Goal: Transaction & Acquisition: Obtain resource

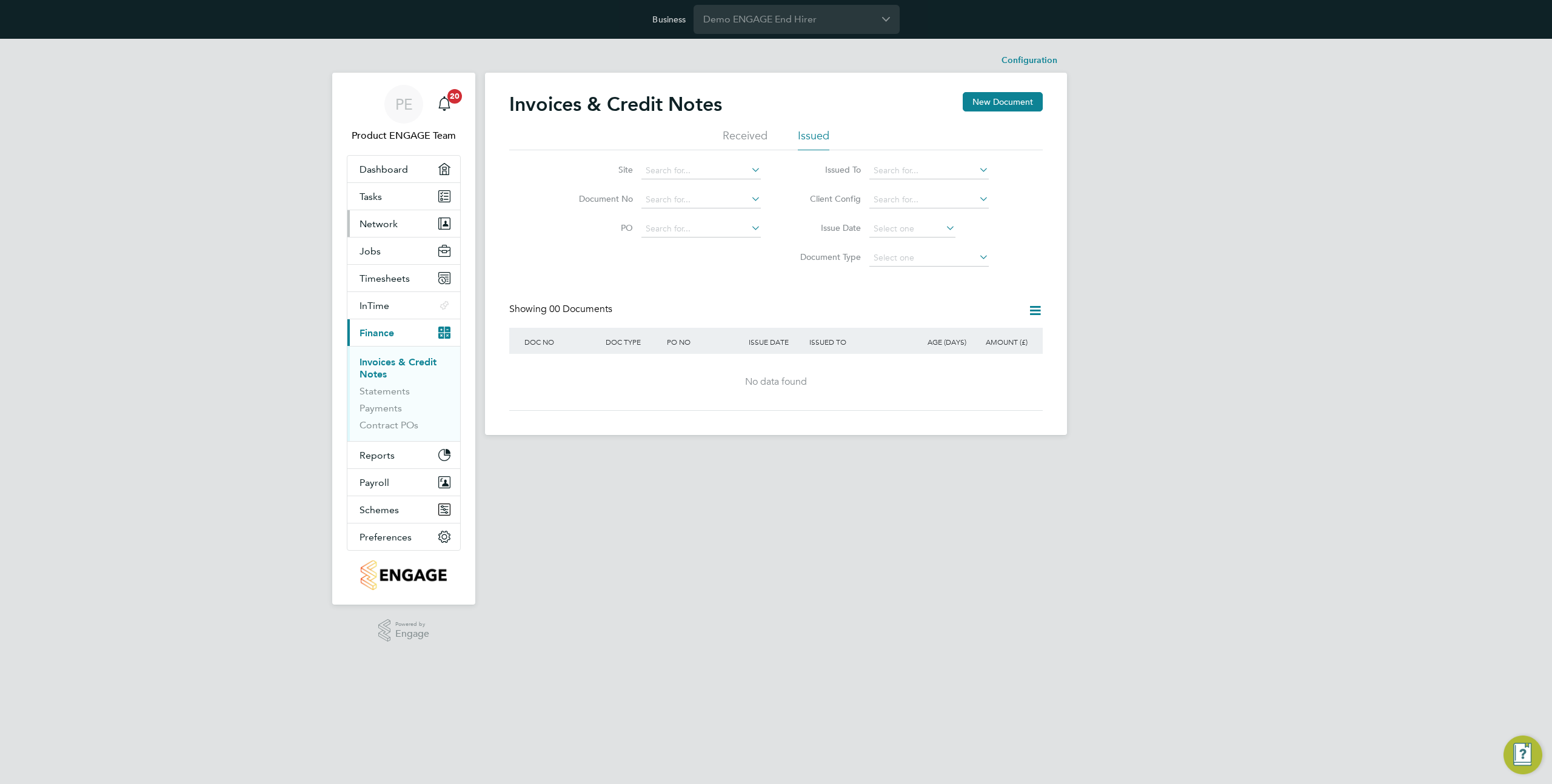
click at [390, 217] on button "Network" at bounding box center [403, 223] width 113 height 26
click at [372, 289] on link "Sites" at bounding box center [369, 287] width 21 height 12
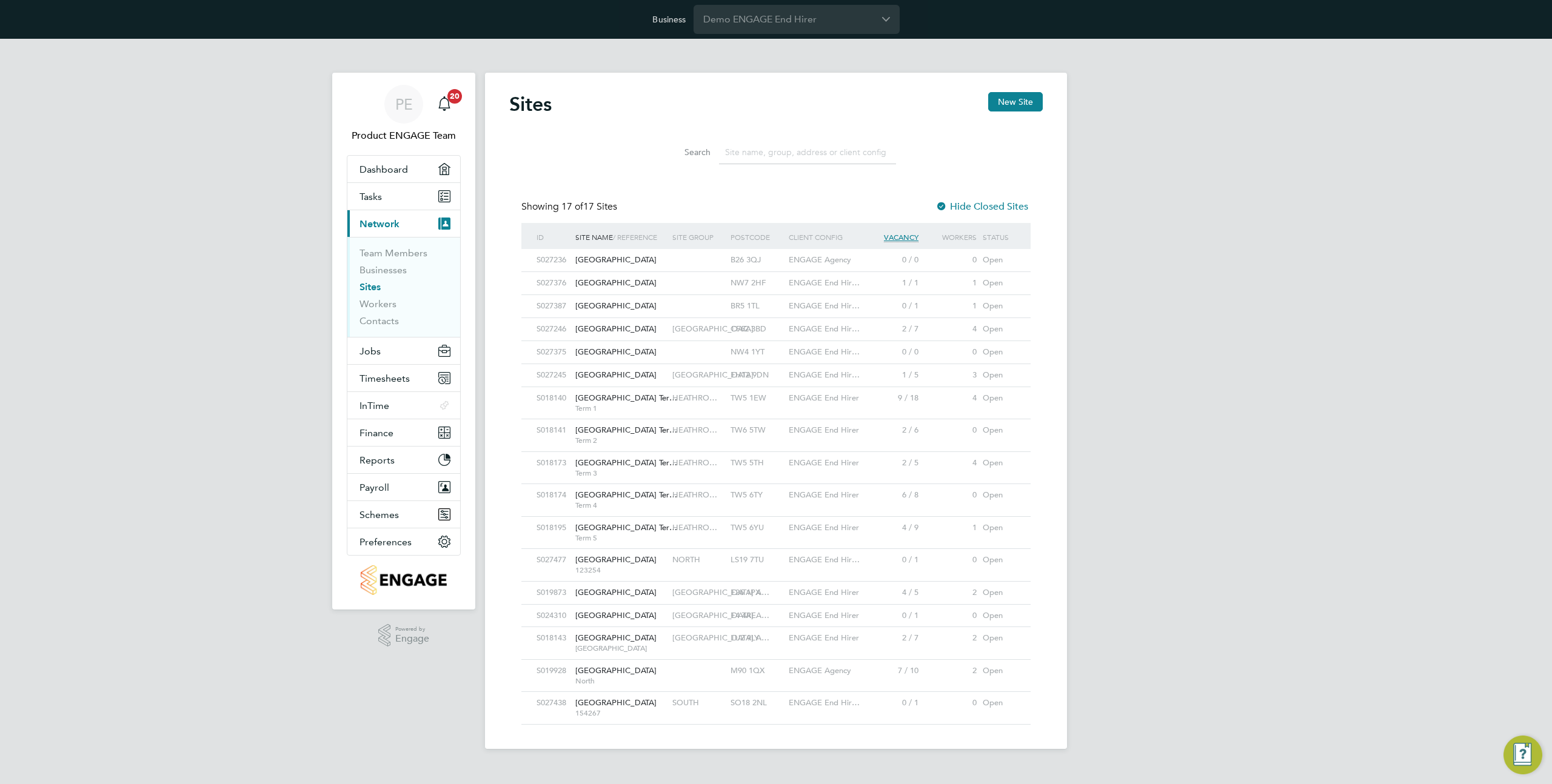
click at [713, 266] on div at bounding box center [698, 260] width 58 height 22
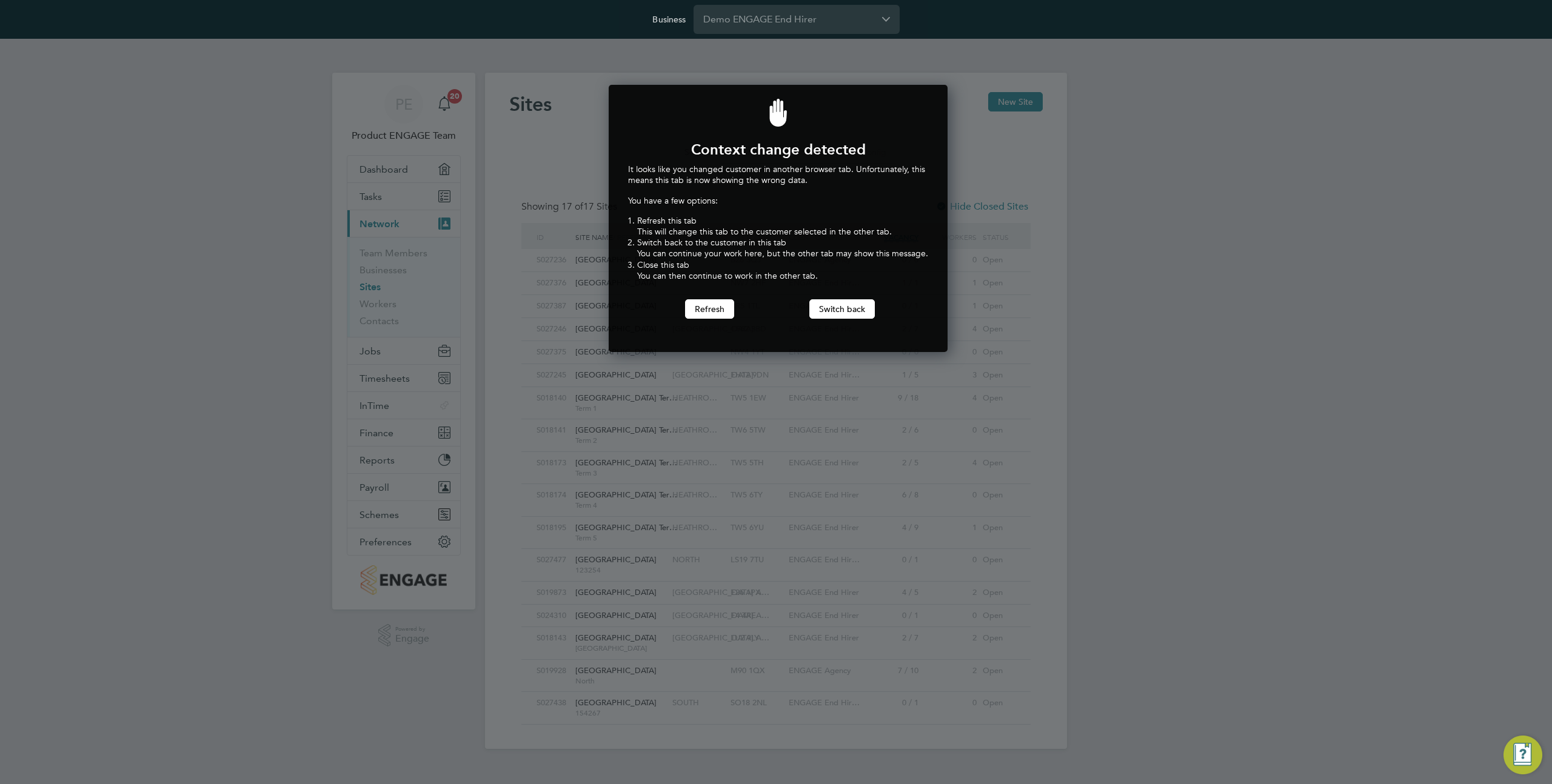
scroll to position [268, 335]
click at [823, 14] on input "Demo ENGAGE End Hirer" at bounding box center [796, 19] width 206 height 29
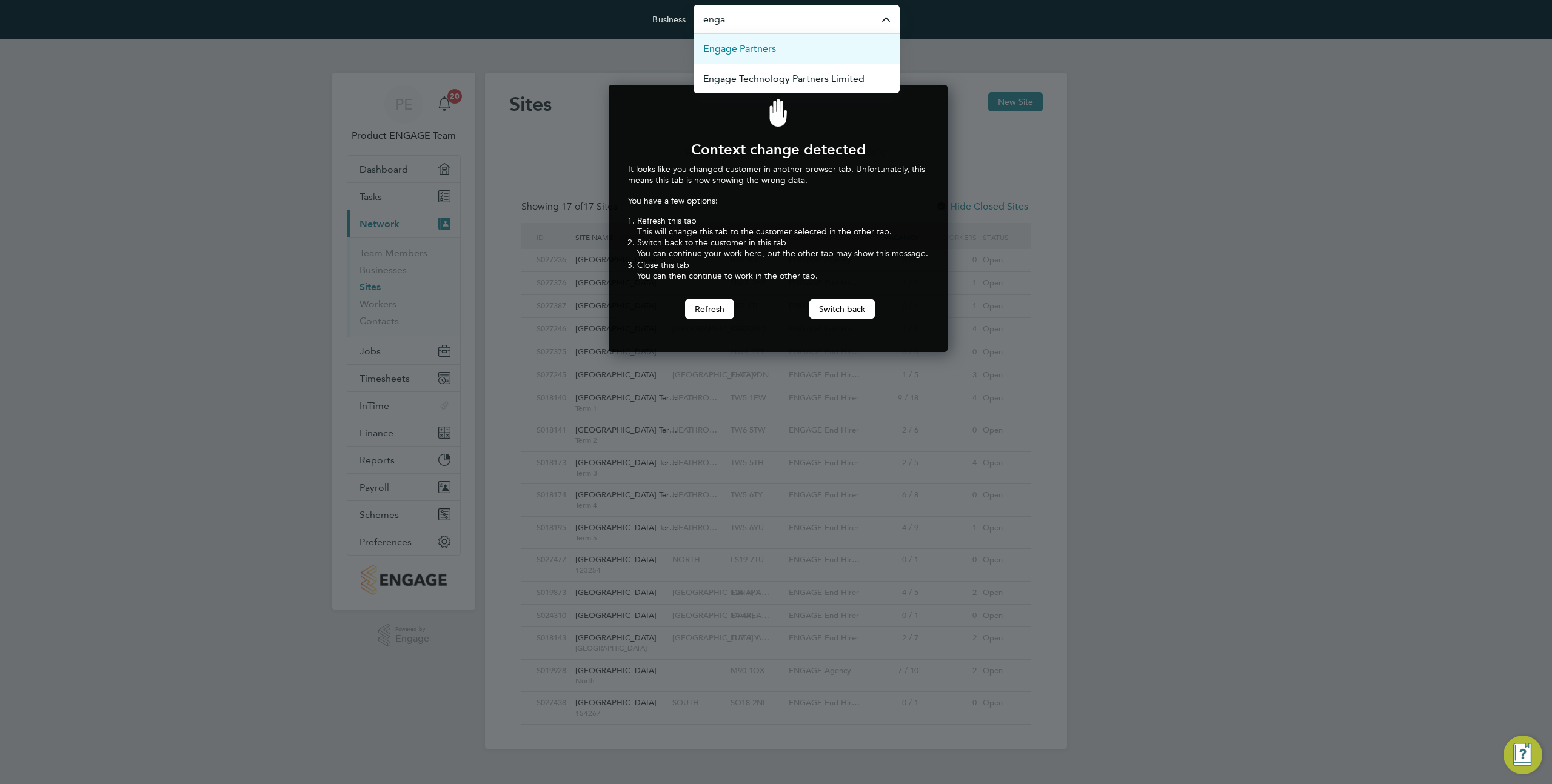
click at [776, 56] on li "Engage Partners" at bounding box center [796, 48] width 206 height 30
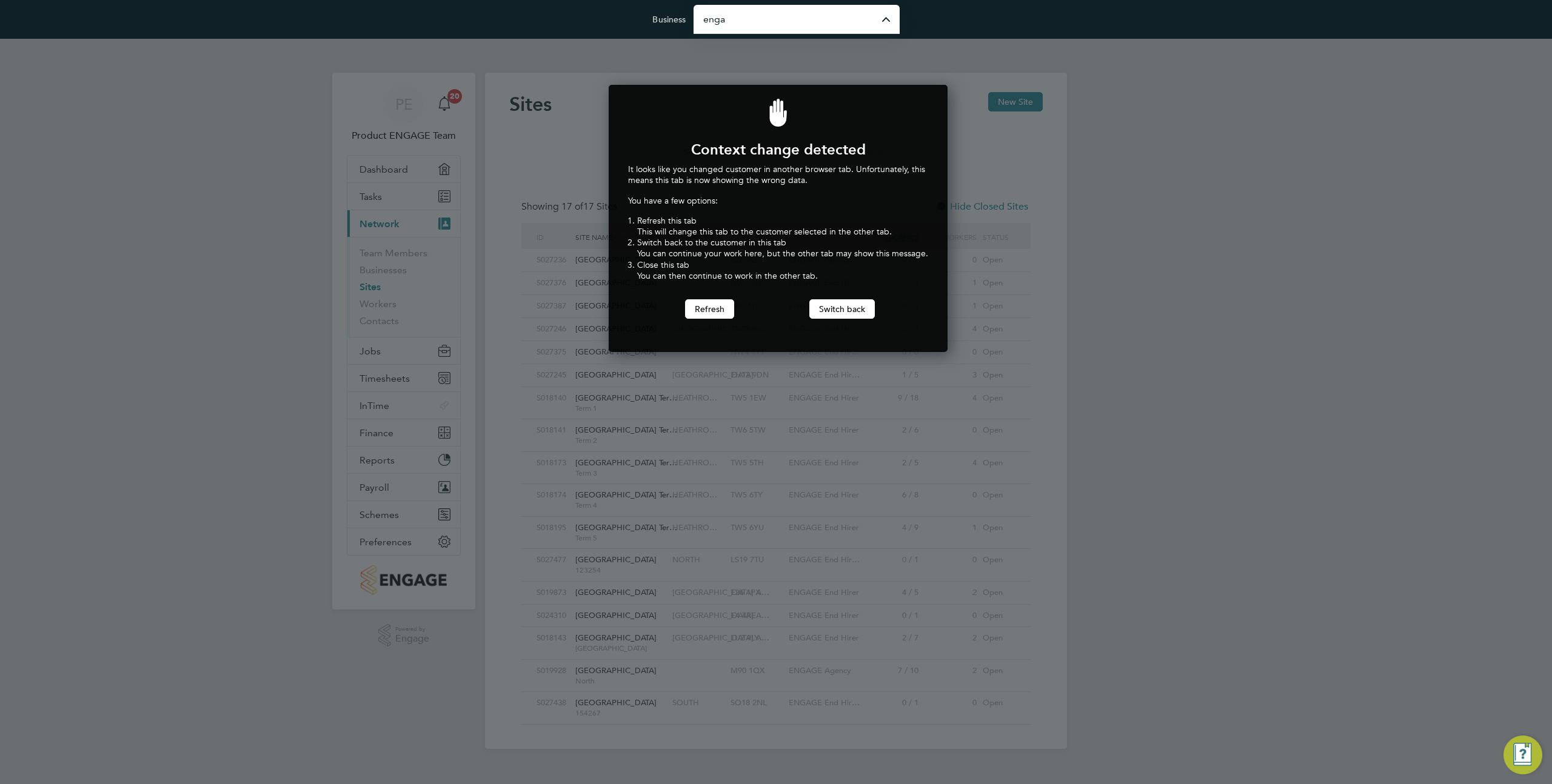
type input "Engage Partners"
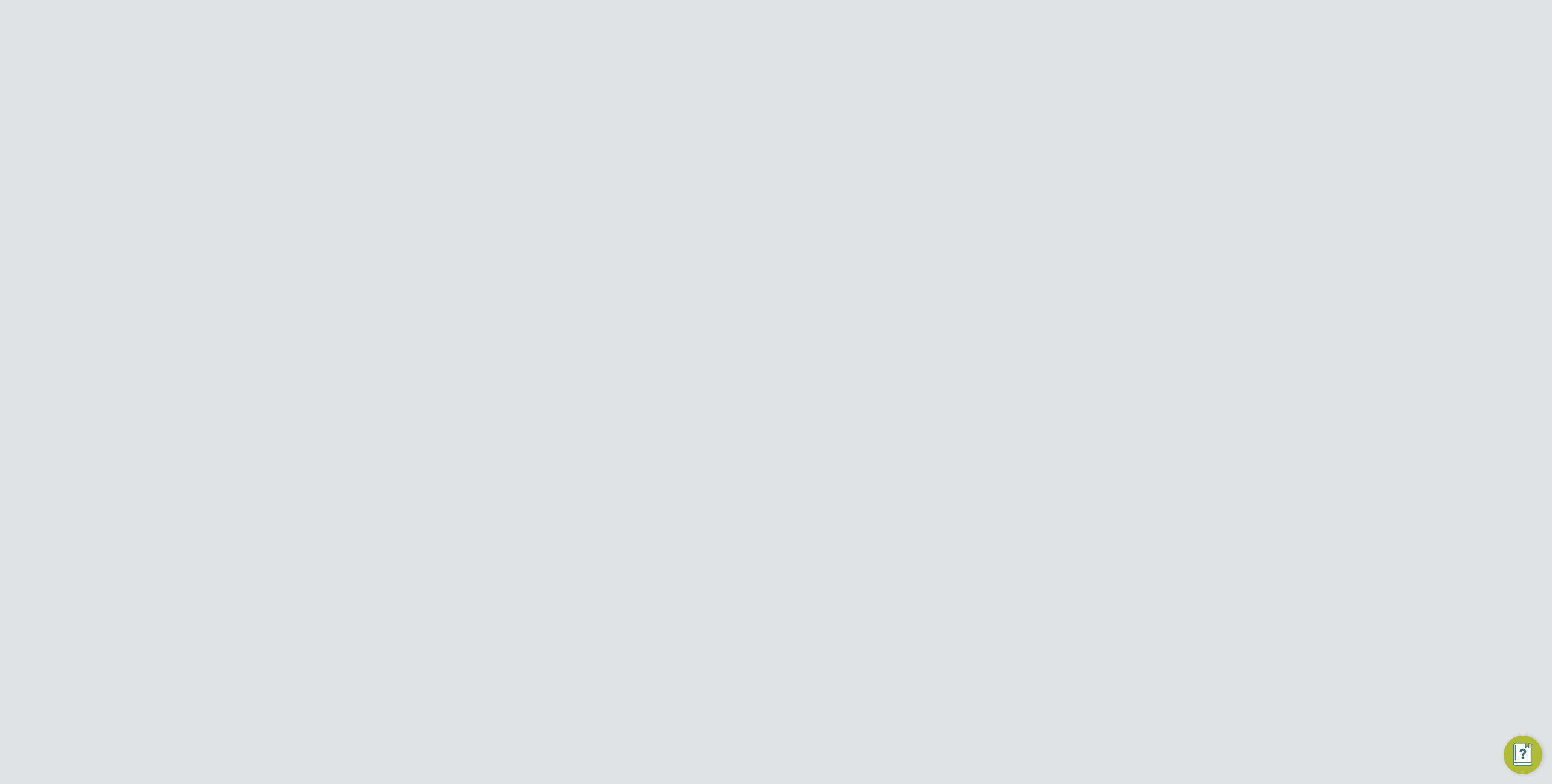
click at [876, 263] on div "Address [GEOGRAPHIC_DATA] B26 3QJ [GEOGRAPHIC_DATA] Deployment Manager n/a" at bounding box center [776, 236] width 534 height 84
click at [1034, 103] on icon at bounding box center [1035, 100] width 15 height 15
click at [796, 16] on input "Demo ENGAGE End Hirer" at bounding box center [796, 19] width 206 height 29
click at [796, 106] on span "[PERSON_NAME] Construction & Infrastructure Ltd" at bounding box center [796, 113] width 186 height 29
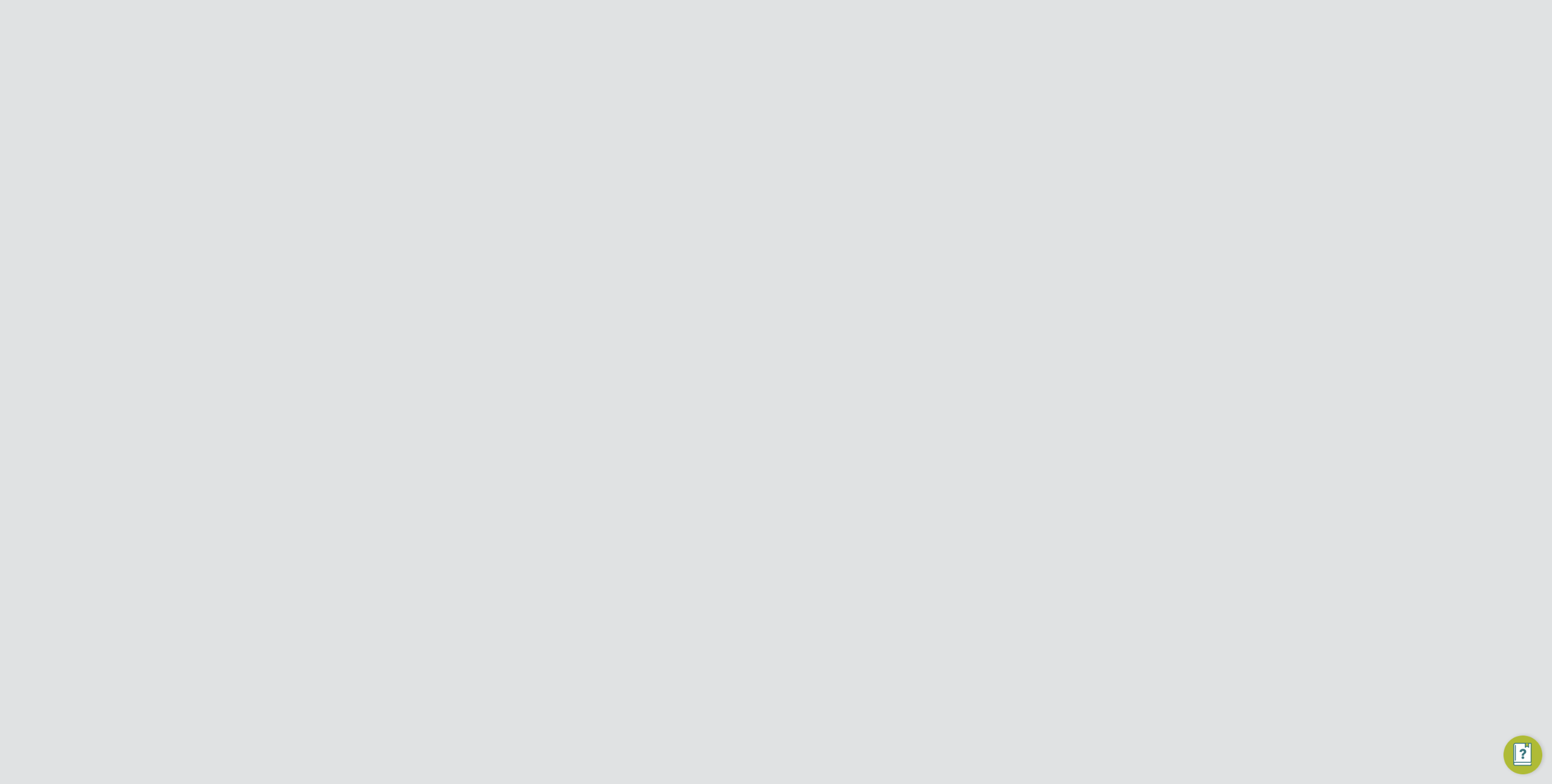
type input "[PERSON_NAME] Construction & Infrastructure Ltd"
click at [419, 290] on div "Error while Retrieving Site Comments Internal server error. Cancel Okay" at bounding box center [776, 392] width 1552 height 784
click at [360, 289] on div "Error while Retrieving Site The site has not been found or is not accessible. C…" at bounding box center [776, 392] width 1552 height 784
click at [373, 289] on link "Sites" at bounding box center [369, 287] width 21 height 12
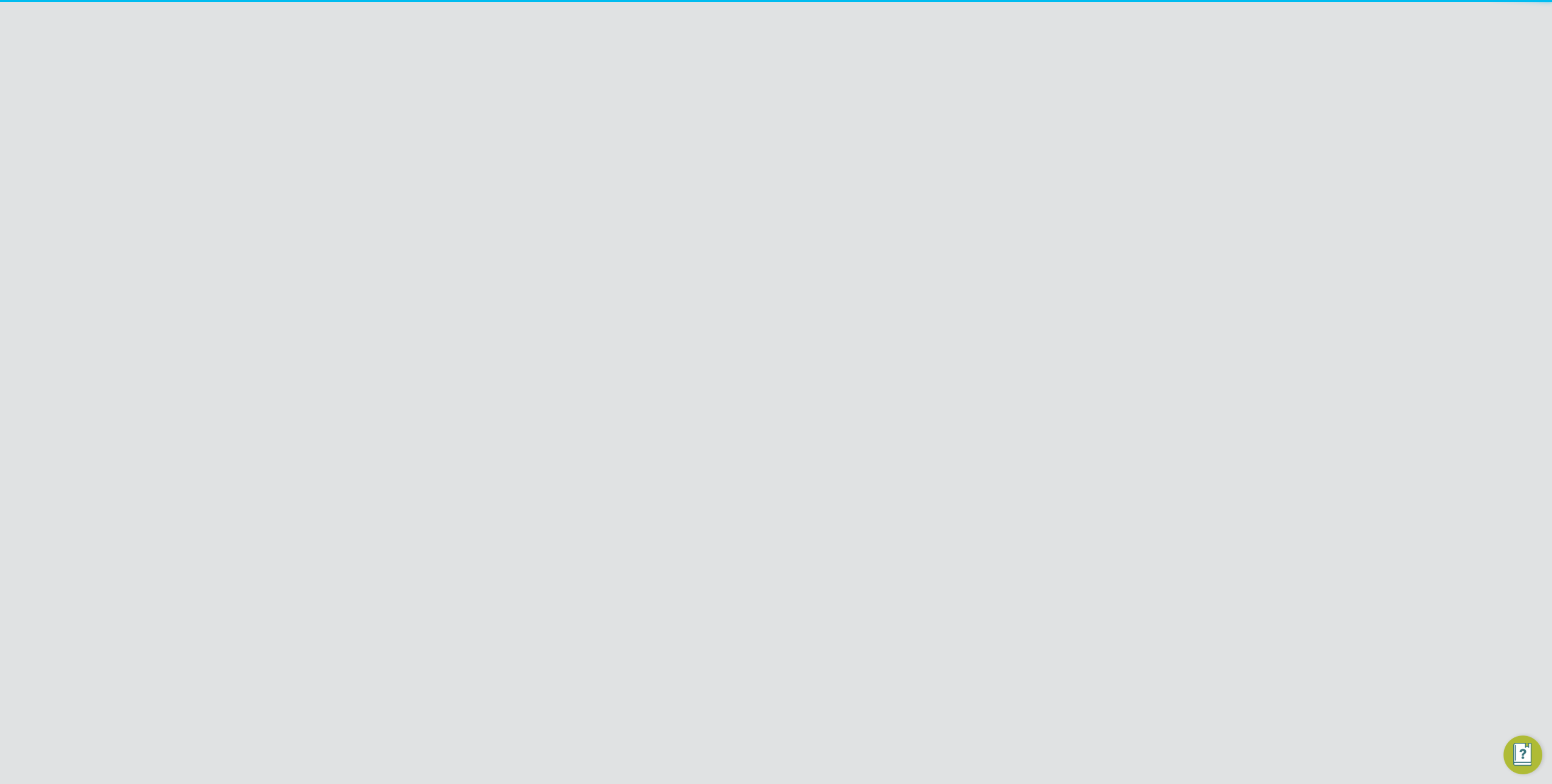
click at [761, 297] on div "E14 4DA" at bounding box center [757, 293] width 58 height 22
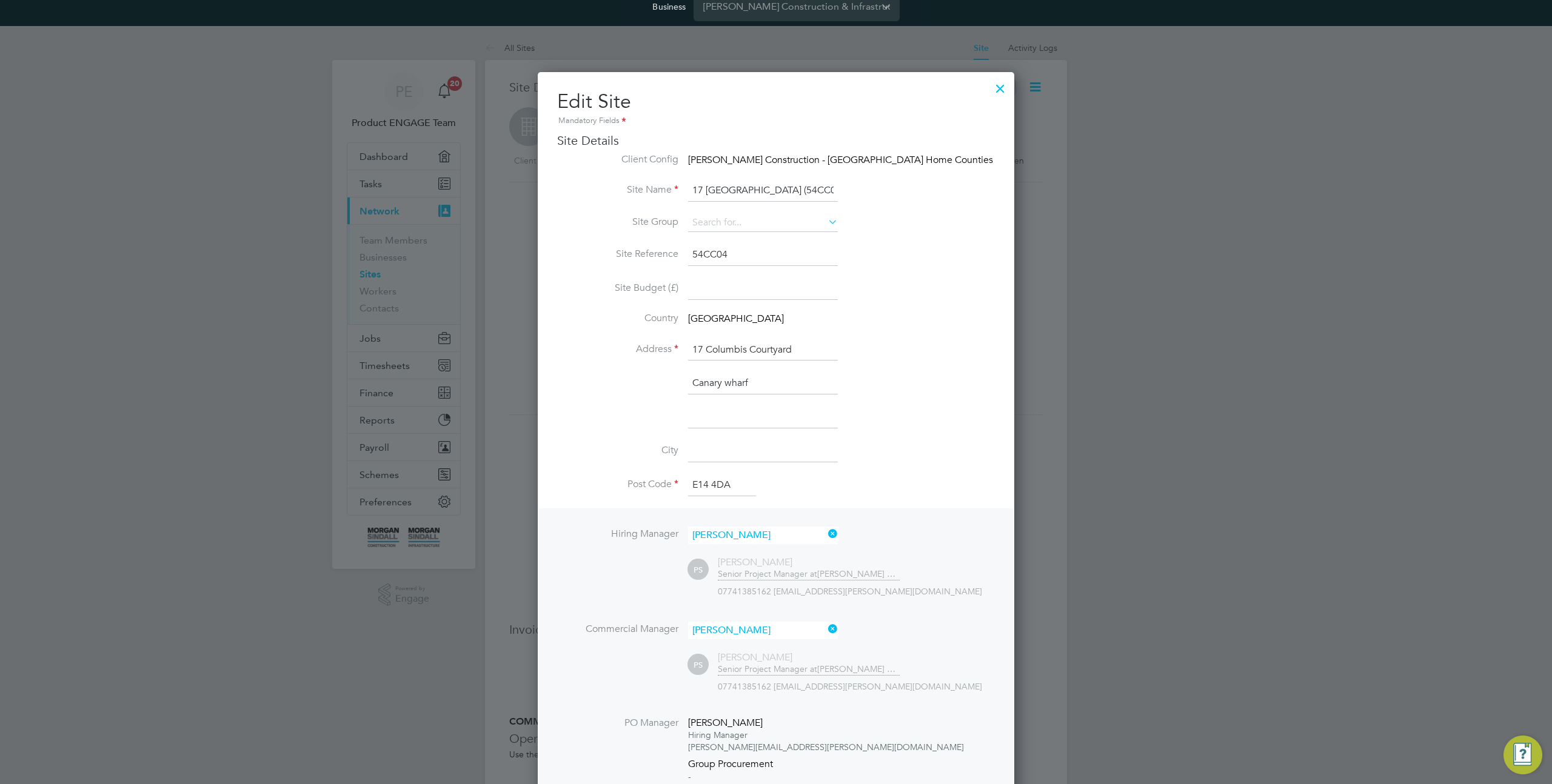
scroll to position [14, 0]
click at [699, 218] on input at bounding box center [762, 221] width 150 height 18
click at [898, 224] on li "Site Group" at bounding box center [776, 228] width 438 height 30
click at [1000, 89] on div at bounding box center [1000, 84] width 22 height 22
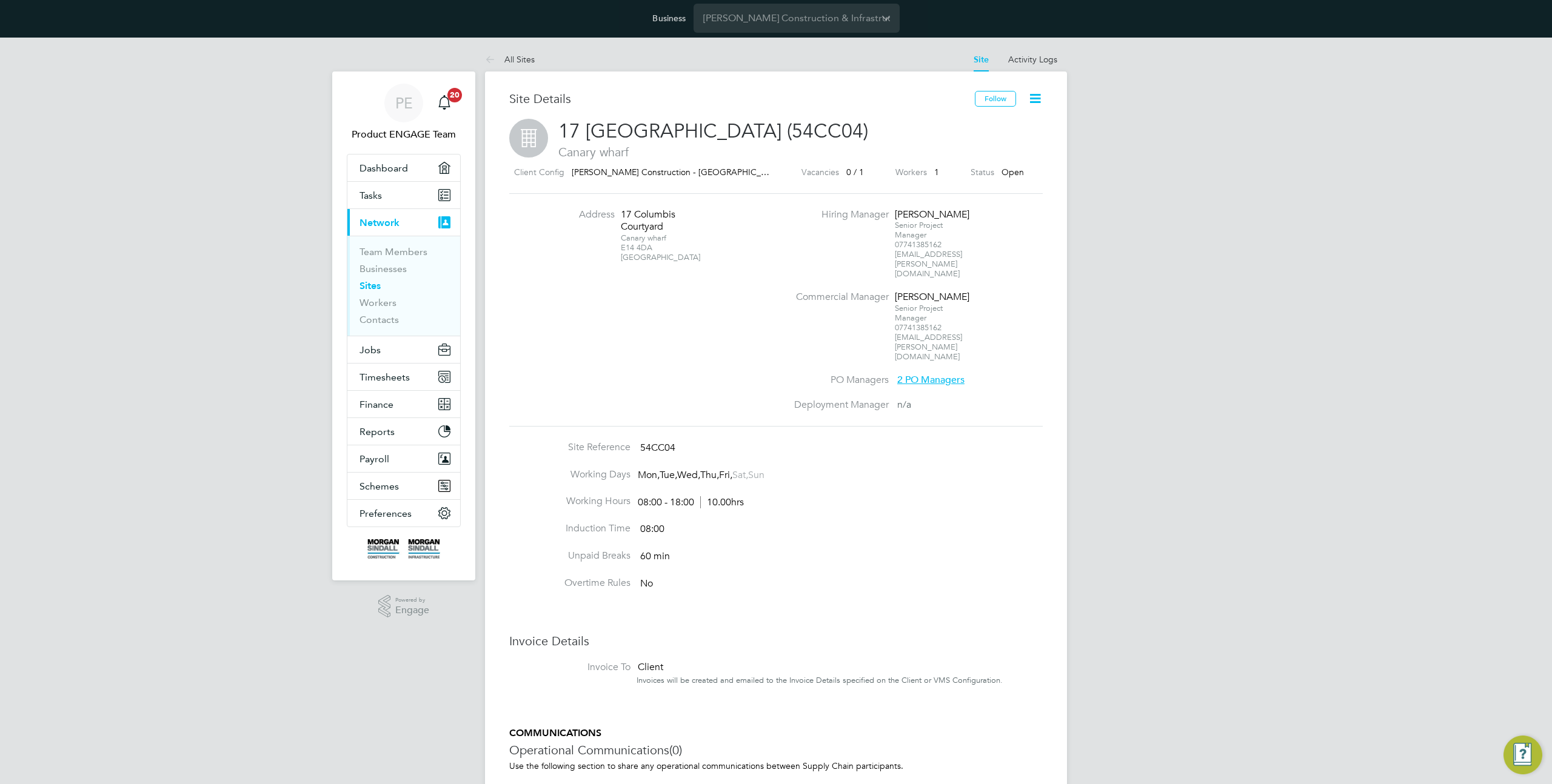
scroll to position [0, 0]
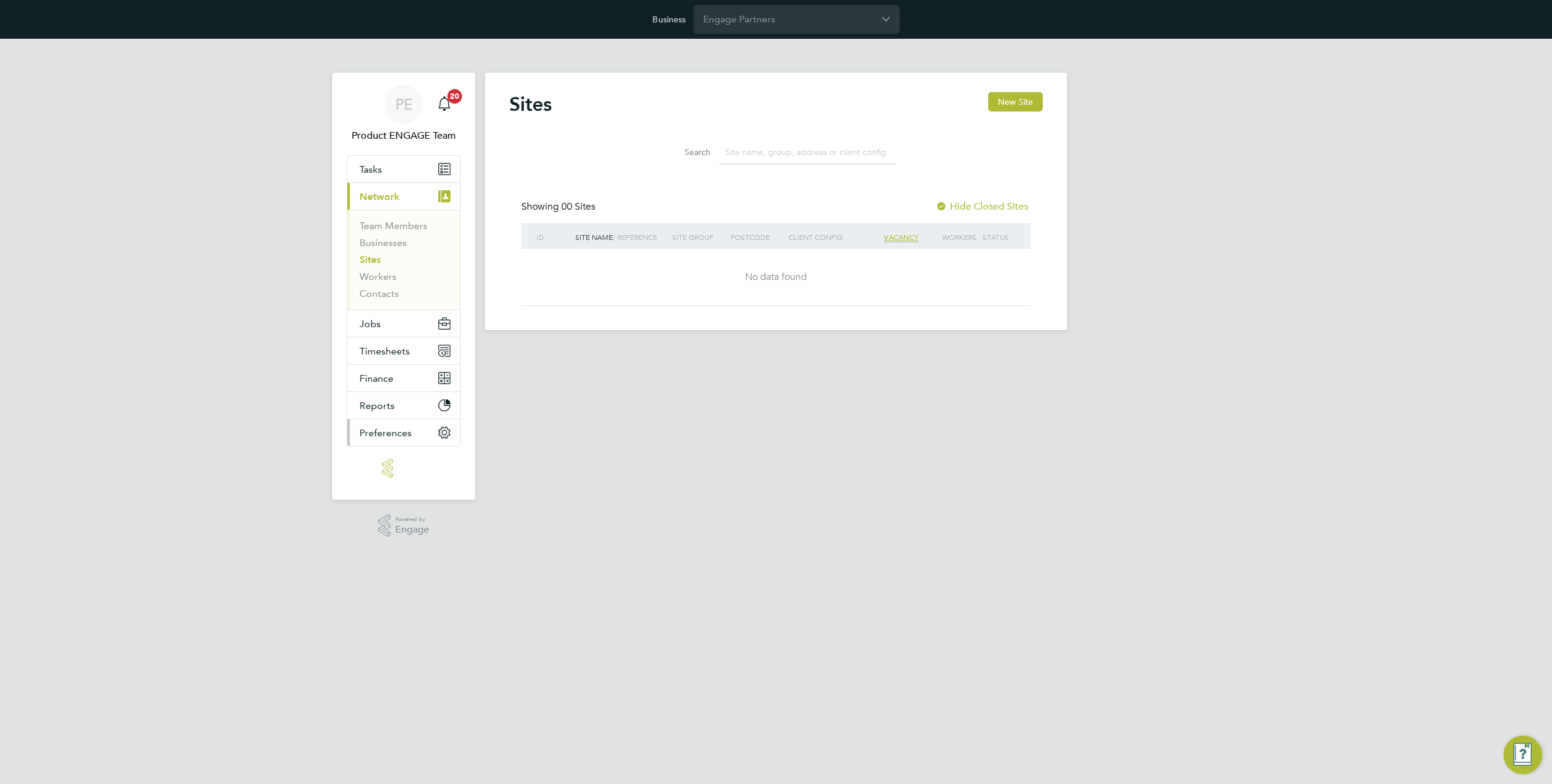
click at [379, 430] on span "Preferences" at bounding box center [385, 433] width 53 height 12
click at [379, 201] on span "Network" at bounding box center [379, 196] width 40 height 12
click at [374, 240] on link "Businesses" at bounding box center [383, 243] width 47 height 12
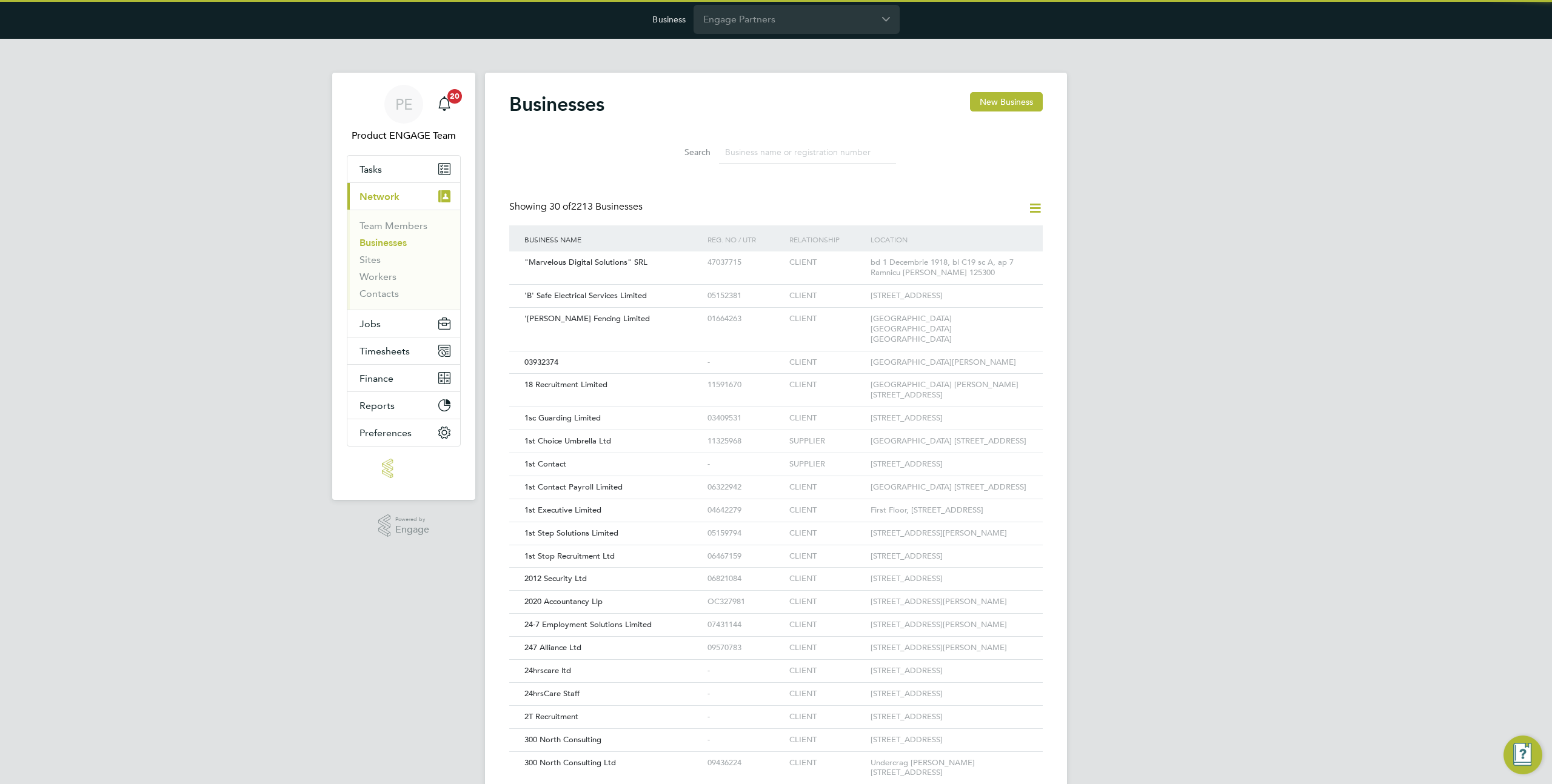
click at [757, 150] on input at bounding box center [807, 152] width 177 height 24
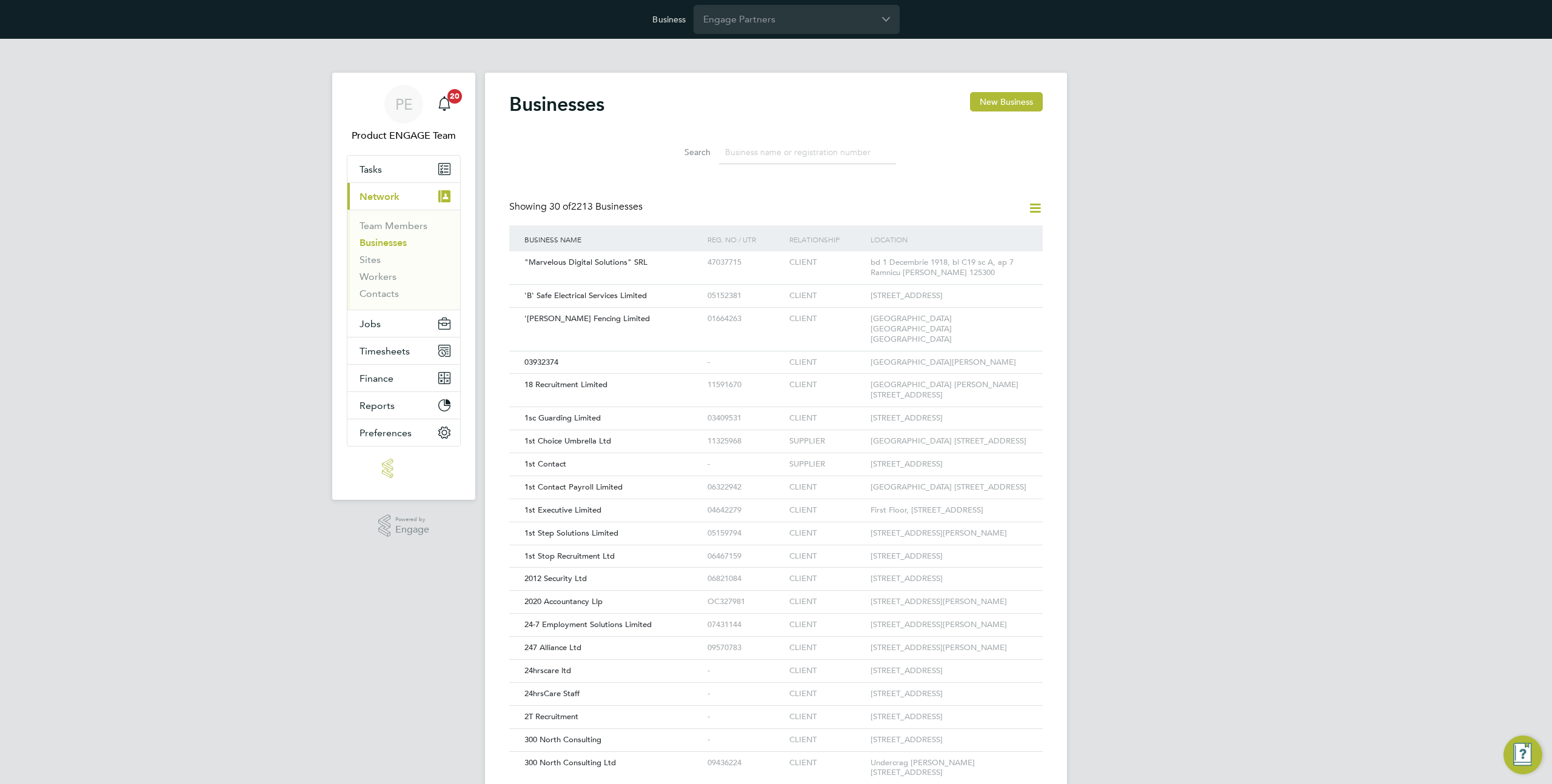
type input "b"
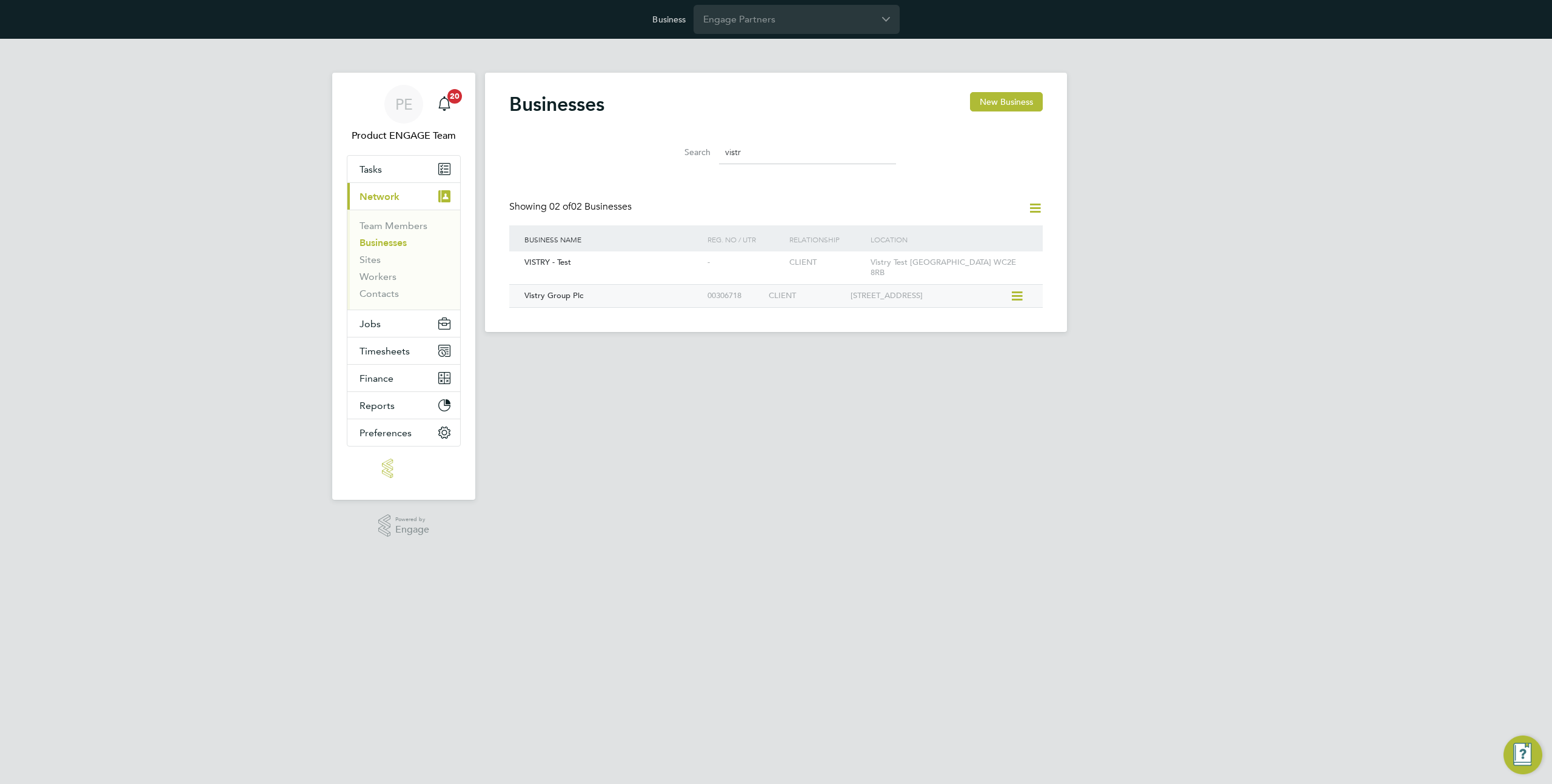
type input "vistr"
click at [977, 287] on div "11 Tower View Kings Hill West Malling ME19 4UY" at bounding box center [929, 295] width 164 height 22
click at [752, 16] on input "Engage Partners" at bounding box center [796, 19] width 206 height 29
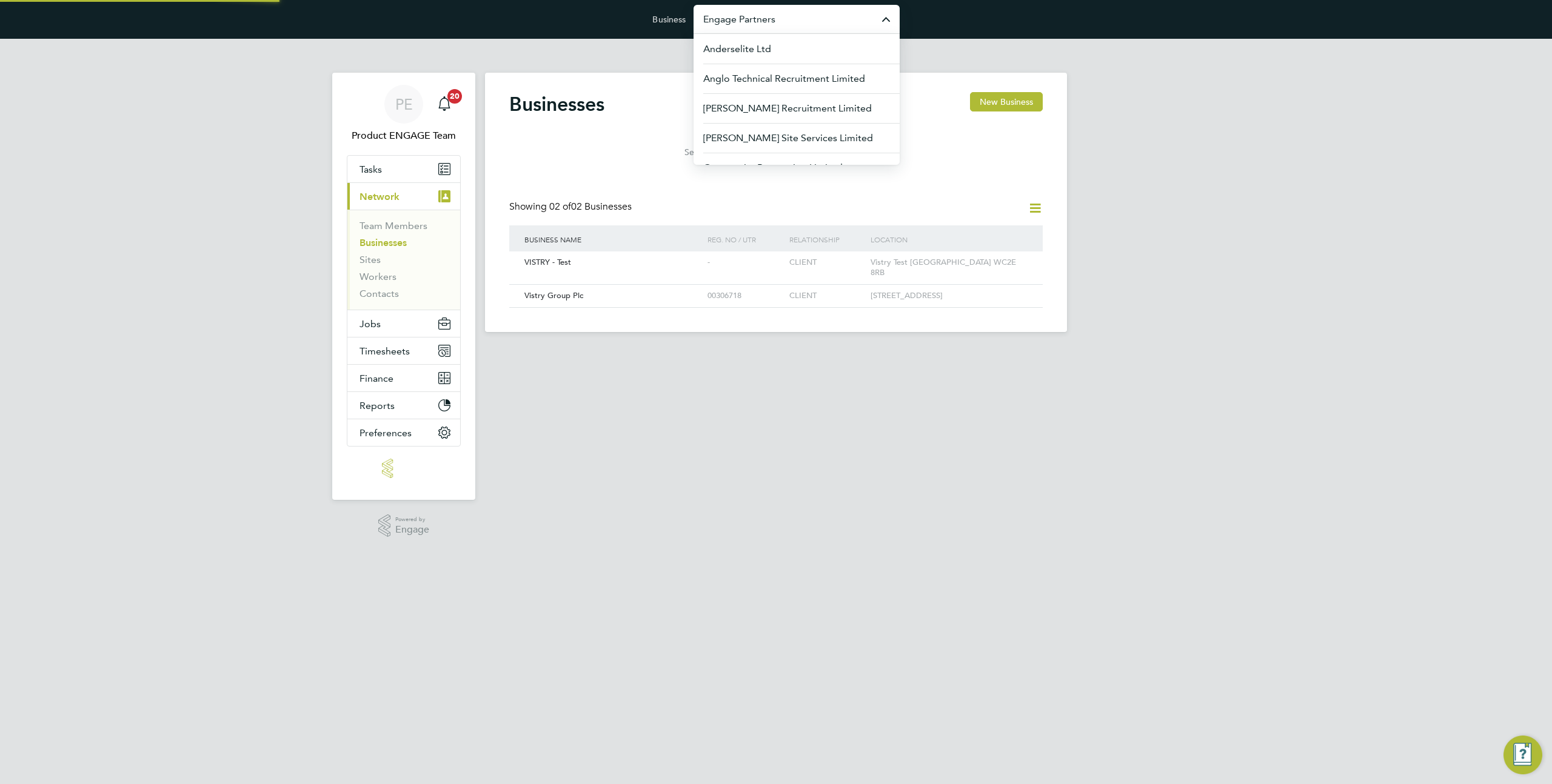
click at [752, 16] on input "Engage Partners" at bounding box center [796, 19] width 206 height 29
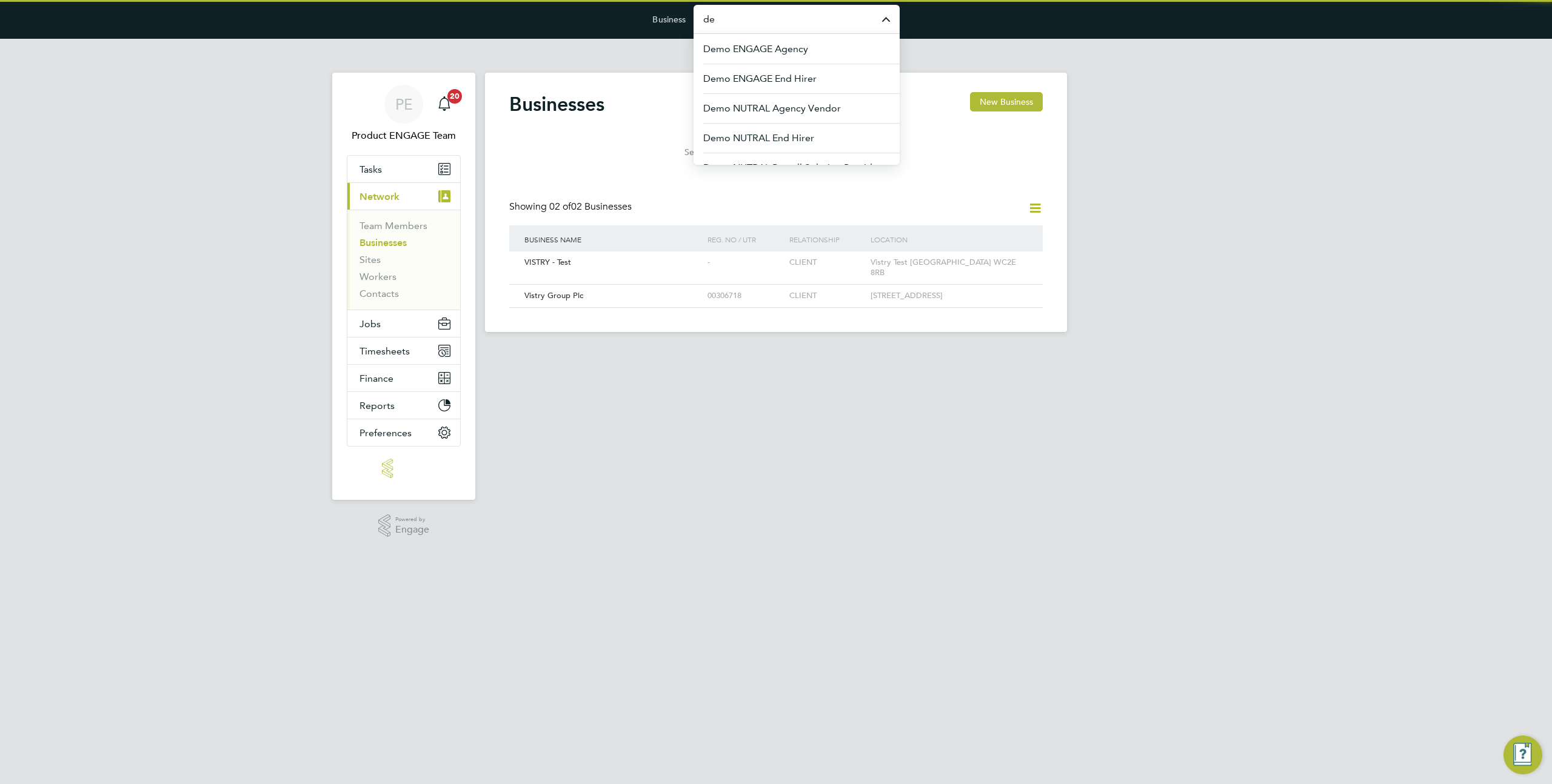
type input "d"
type input "m"
click at [783, 78] on li "Vistry Group Plc" at bounding box center [796, 78] width 206 height 30
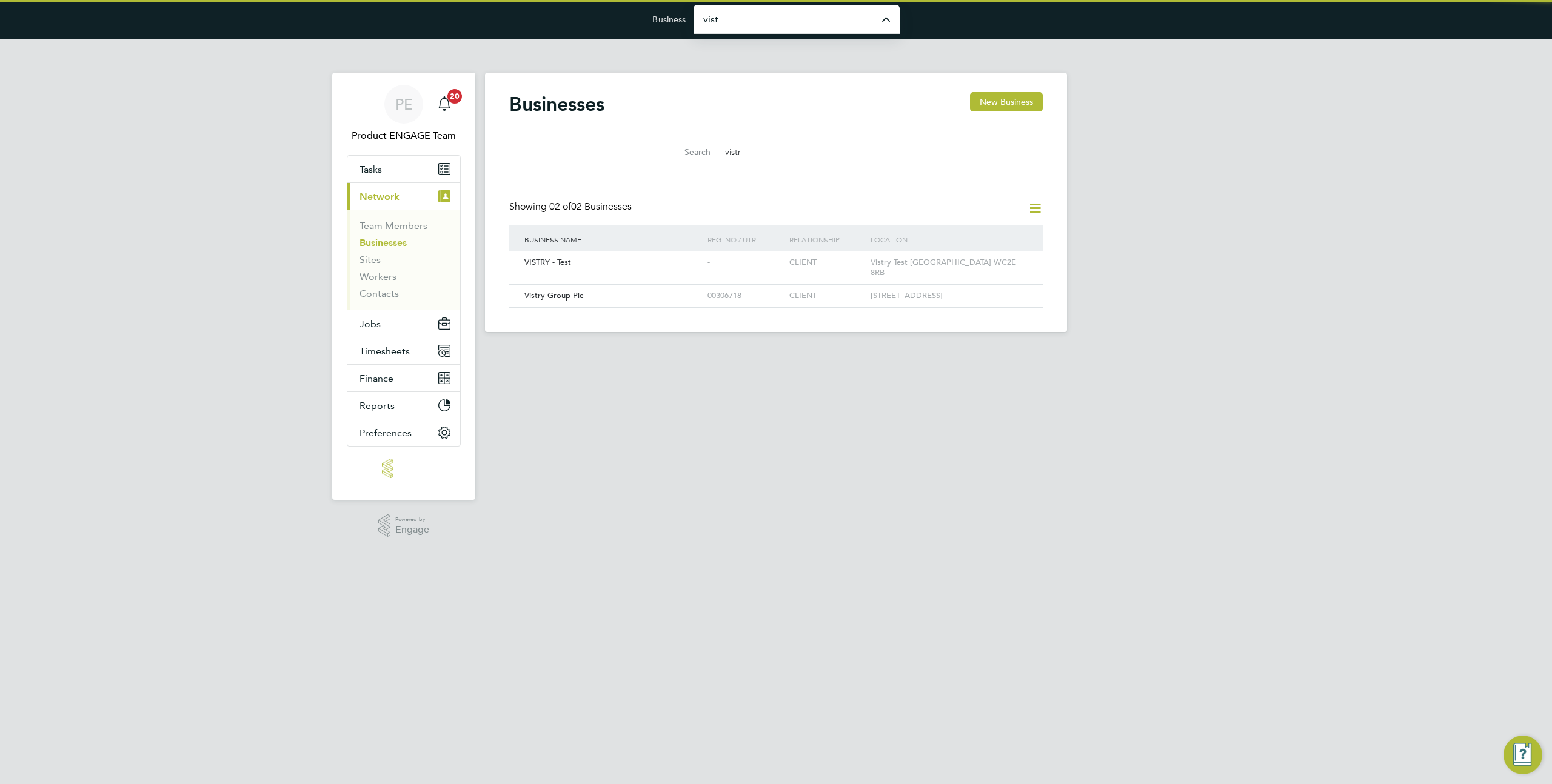
type input "Vistry Group Plc"
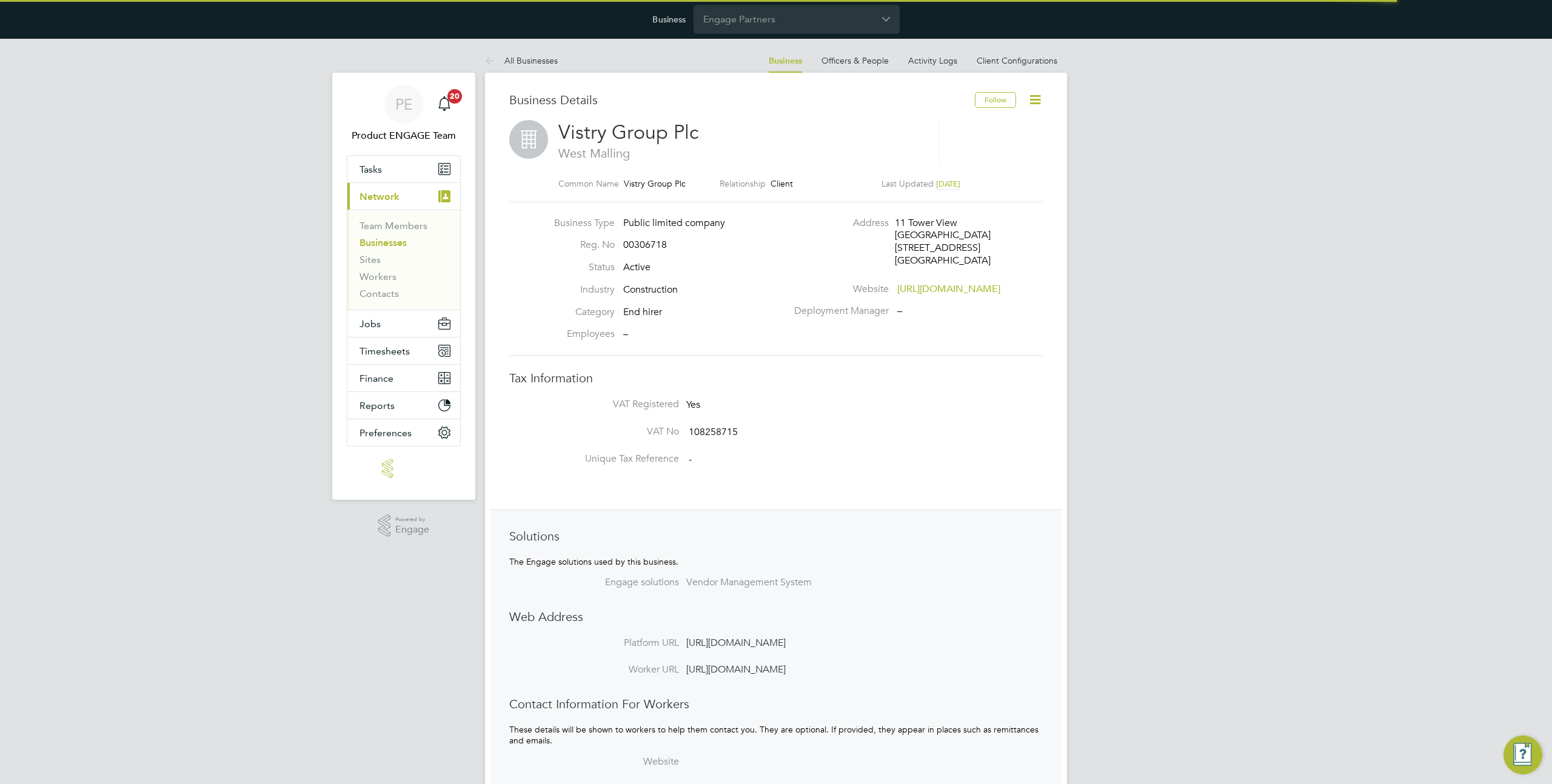
click at [1036, 95] on icon at bounding box center [1035, 100] width 15 height 15
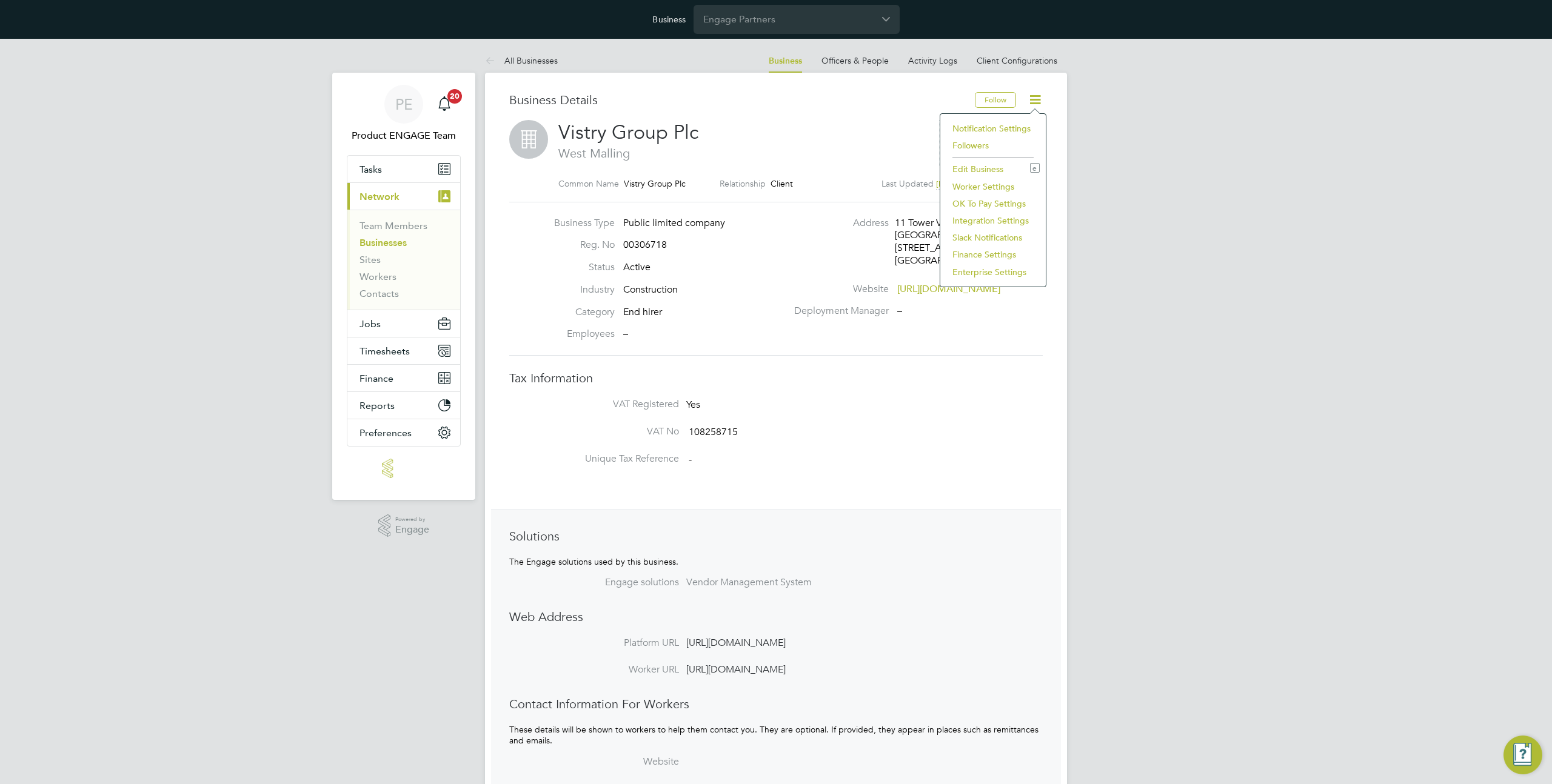
click at [963, 272] on li "Enterprise Settings" at bounding box center [993, 272] width 93 height 17
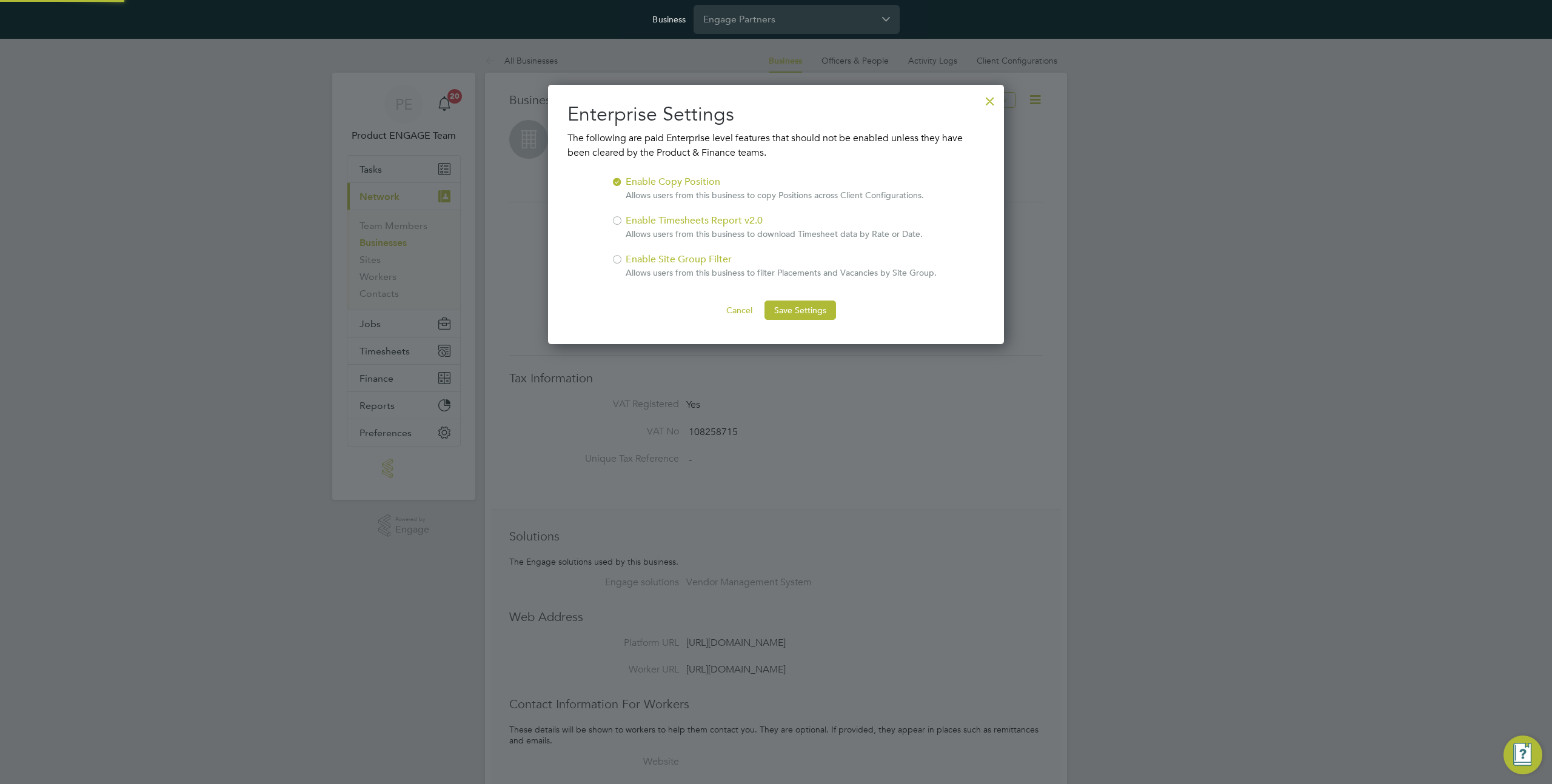
scroll to position [259, 457]
click at [989, 97] on div at bounding box center [990, 98] width 22 height 22
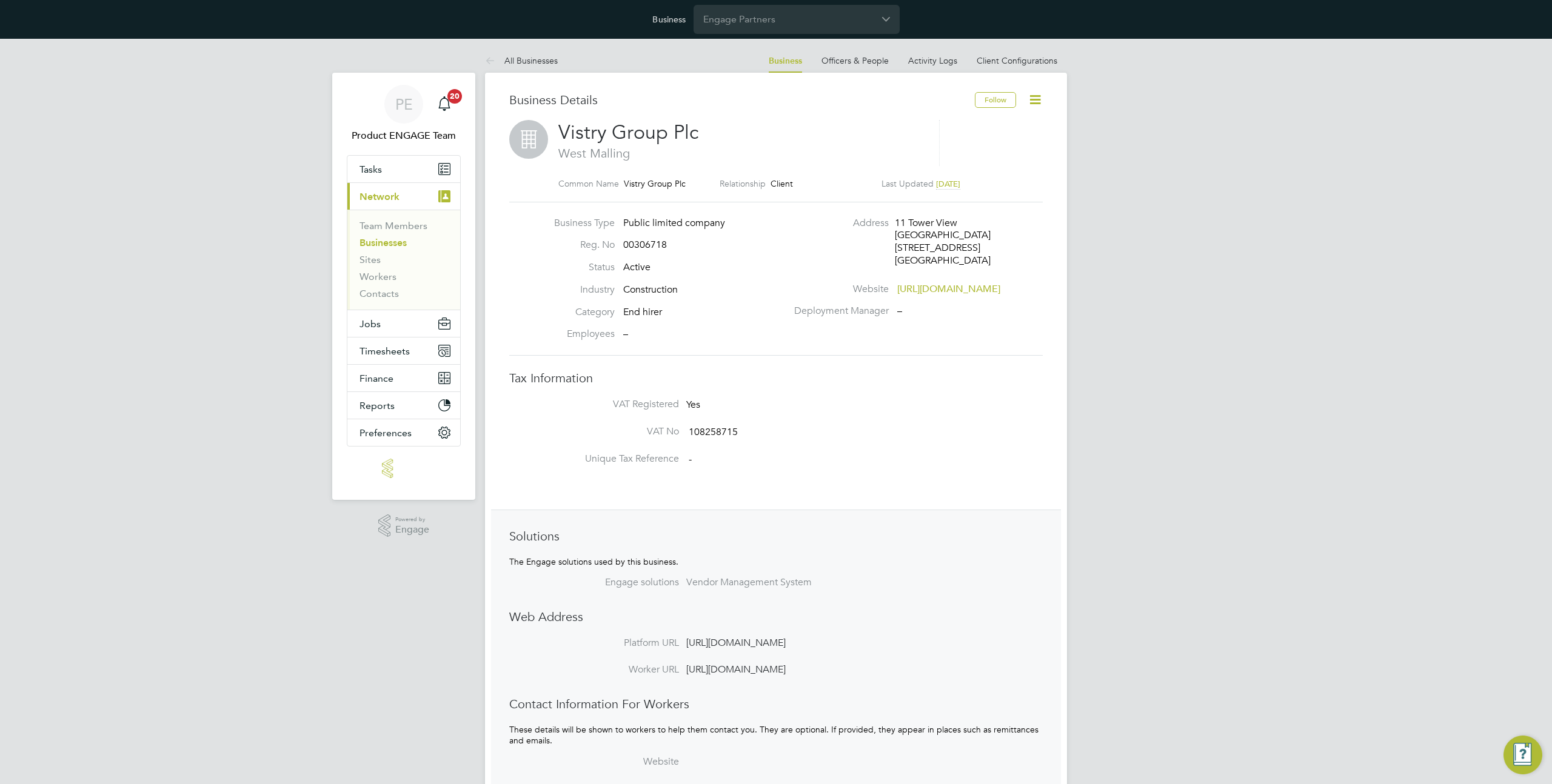
click at [1036, 108] on icon at bounding box center [1035, 100] width 15 height 15
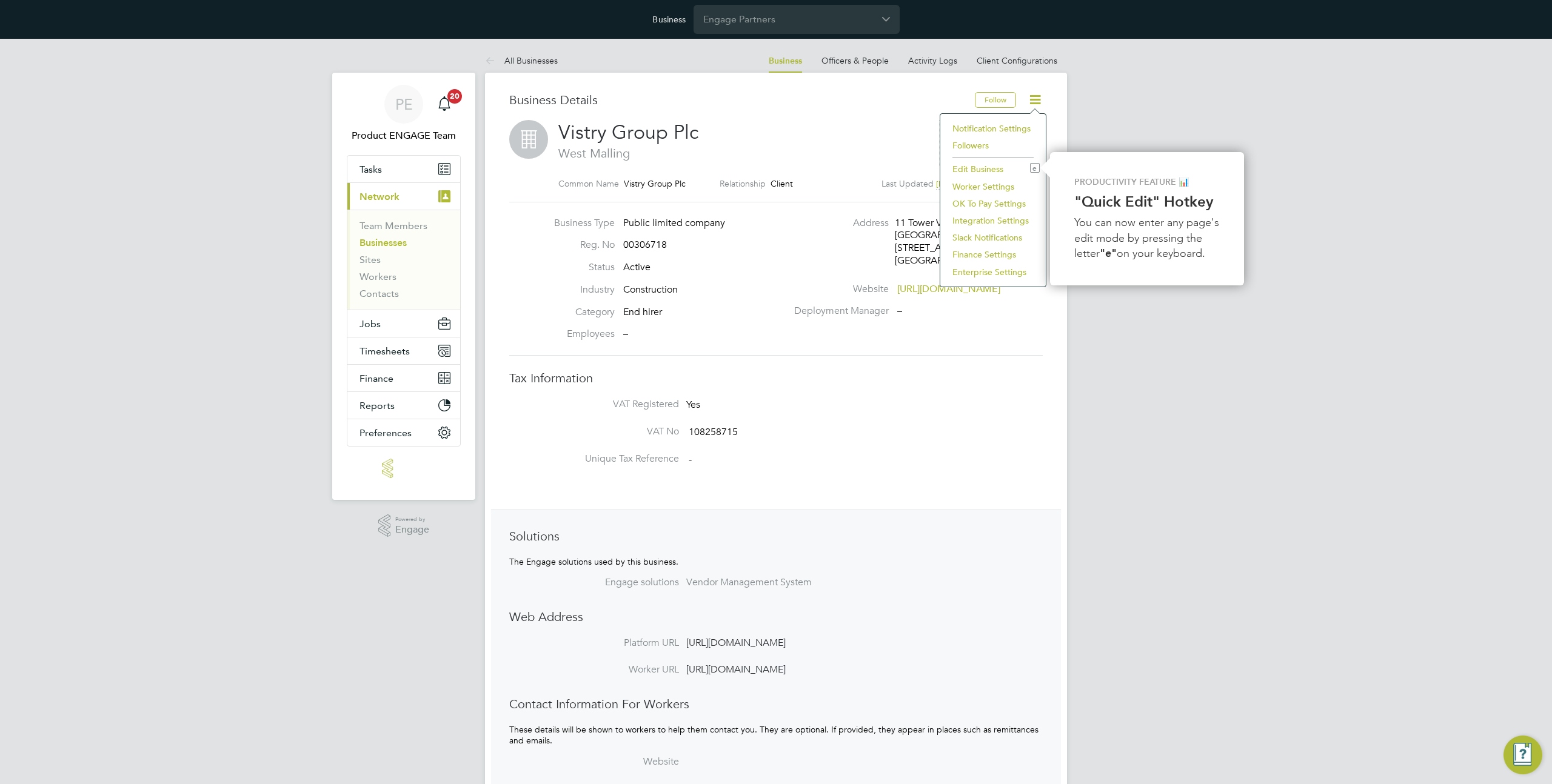
click at [1001, 268] on li "Enterprise Settings" at bounding box center [993, 272] width 93 height 17
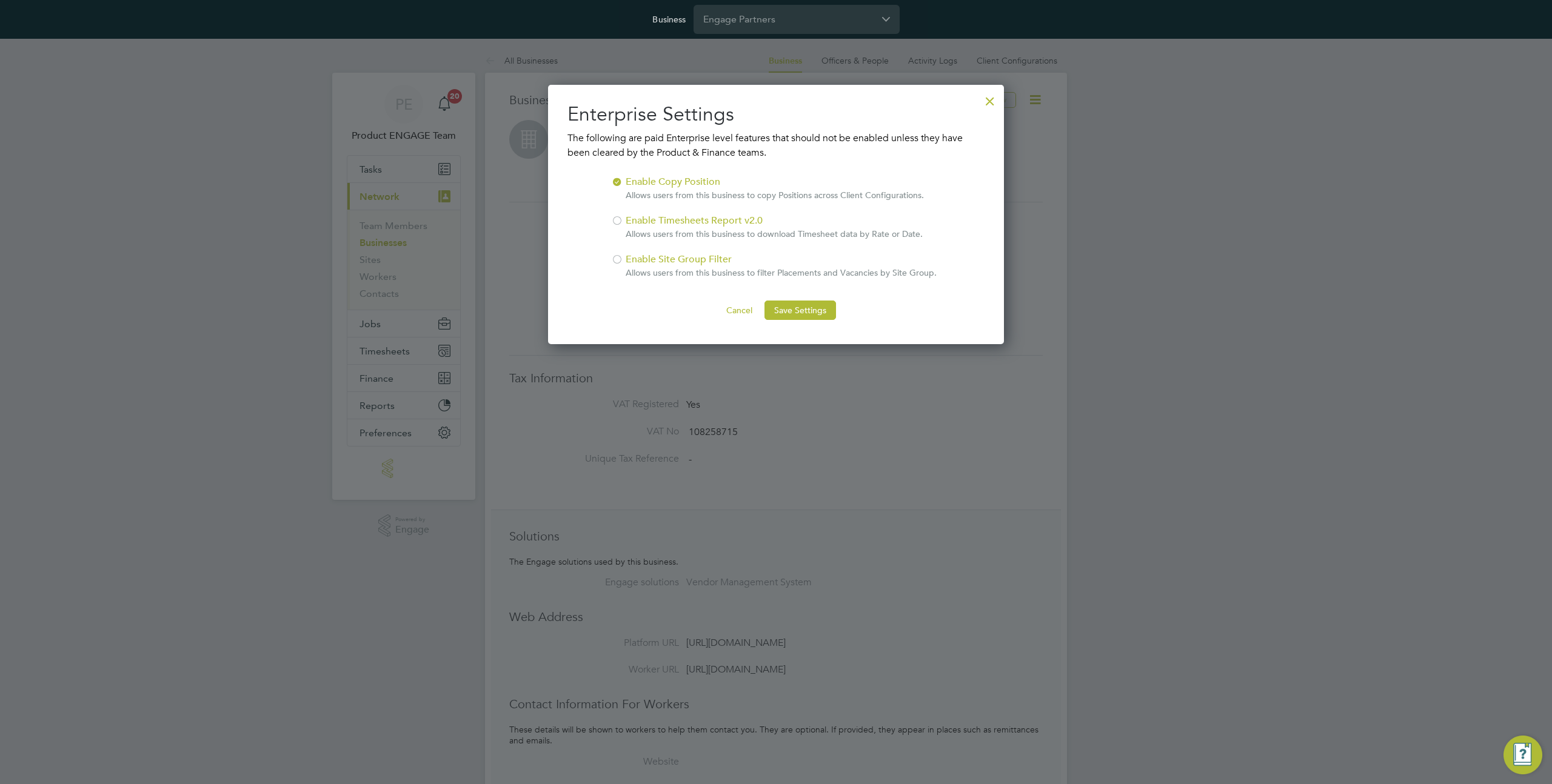
click at [994, 100] on div at bounding box center [990, 98] width 22 height 22
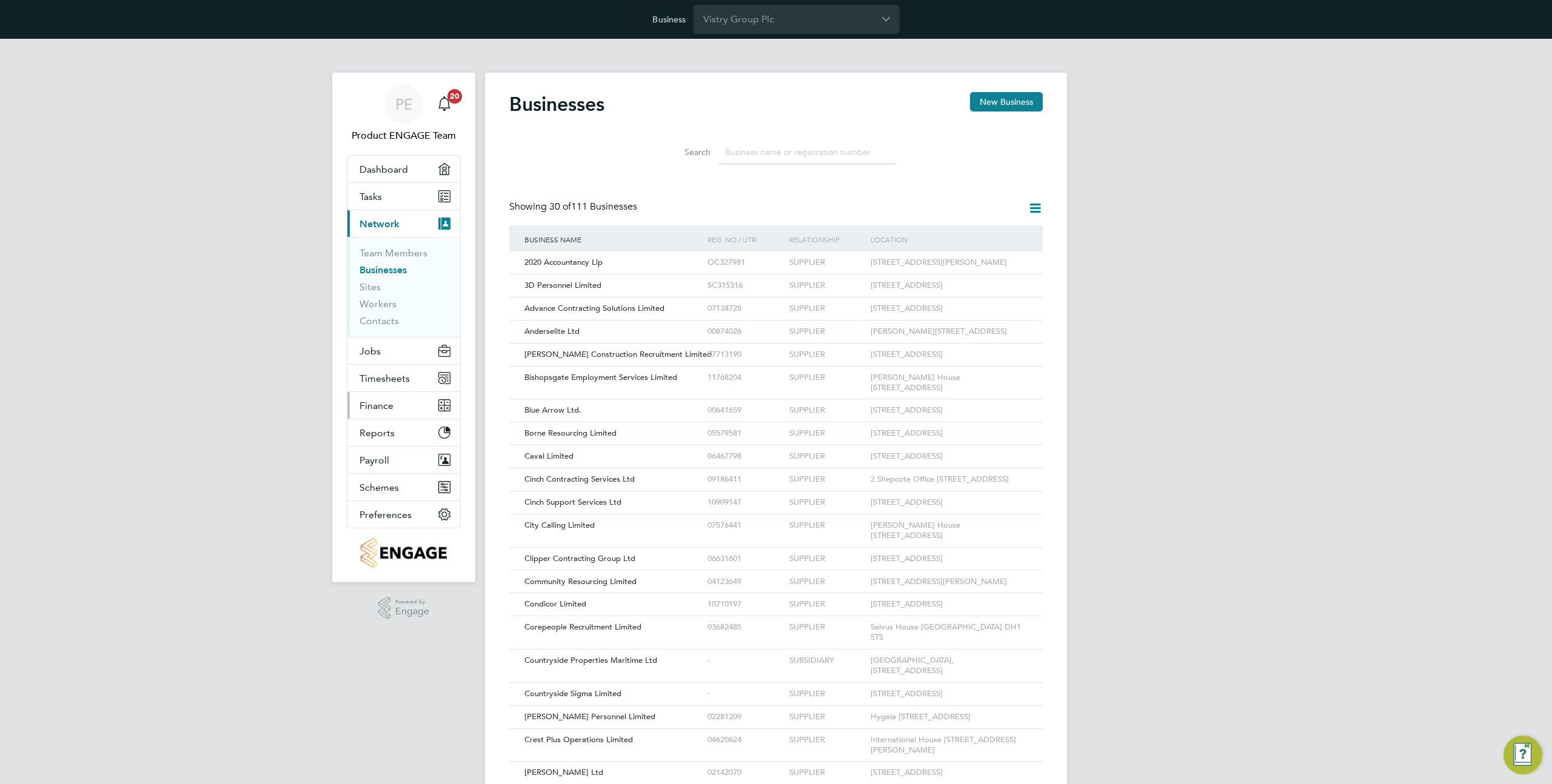
click at [379, 400] on span "Finance" at bounding box center [376, 406] width 34 height 12
click at [388, 331] on link "Invoices & Credit Notes" at bounding box center [396, 341] width 75 height 24
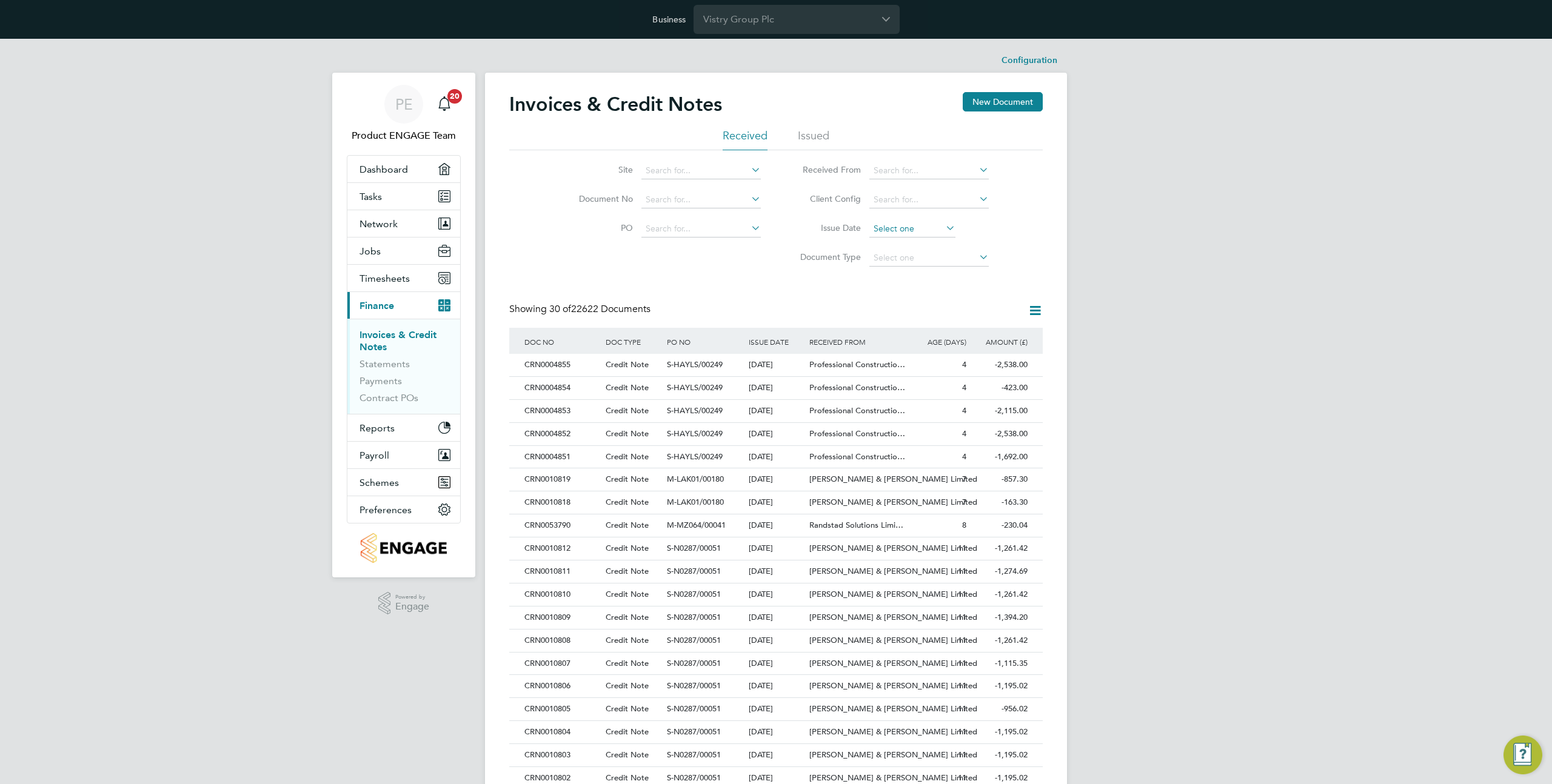
click at [884, 225] on input at bounding box center [912, 229] width 86 height 17
click at [909, 298] on span "9" at bounding box center [912, 289] width 23 height 23
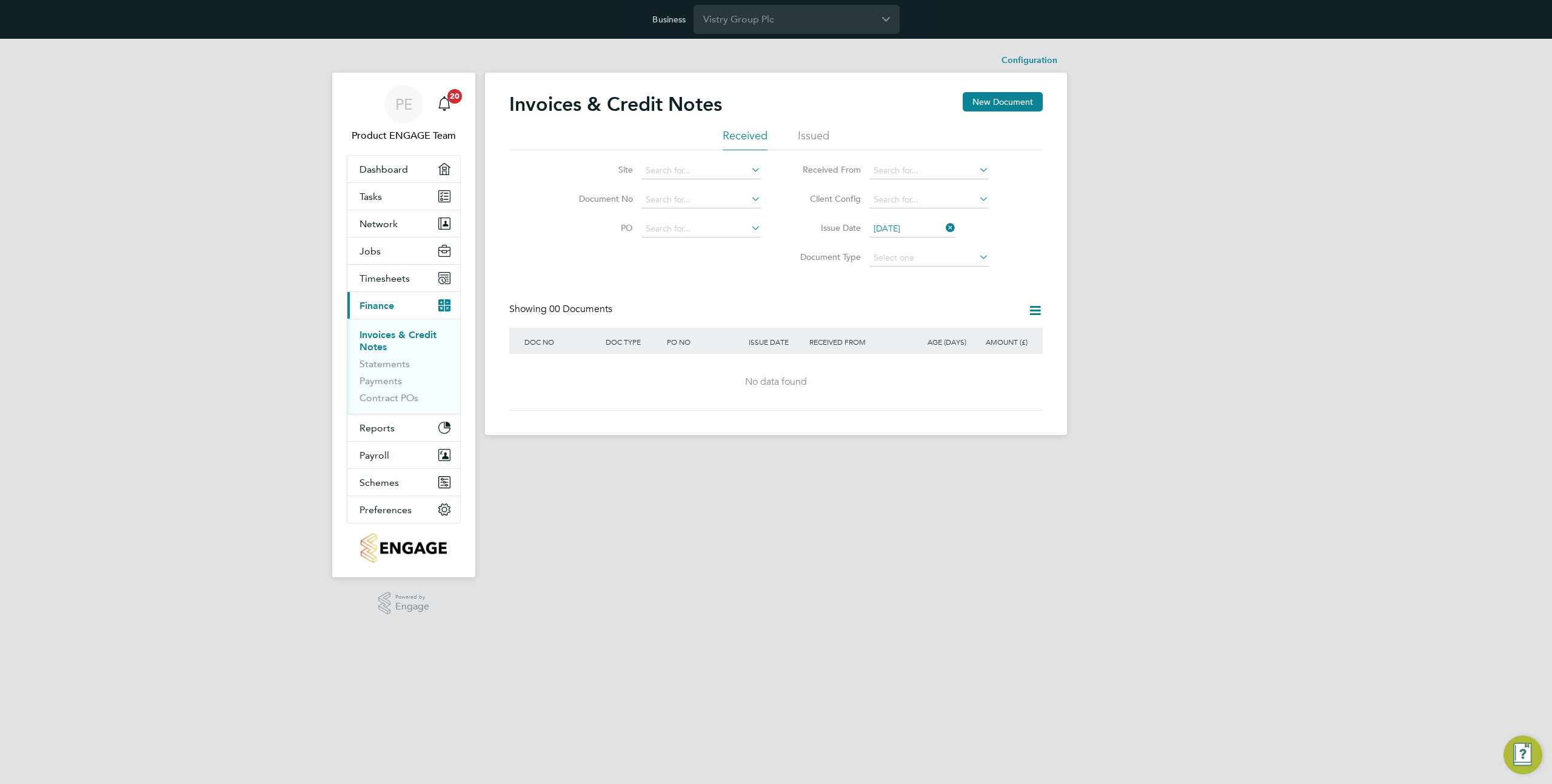
click at [893, 224] on input "[DATE]" at bounding box center [912, 229] width 86 height 17
click at [889, 323] on span "[DATE]" at bounding box center [890, 315] width 23 height 23
type input "[DATE]"
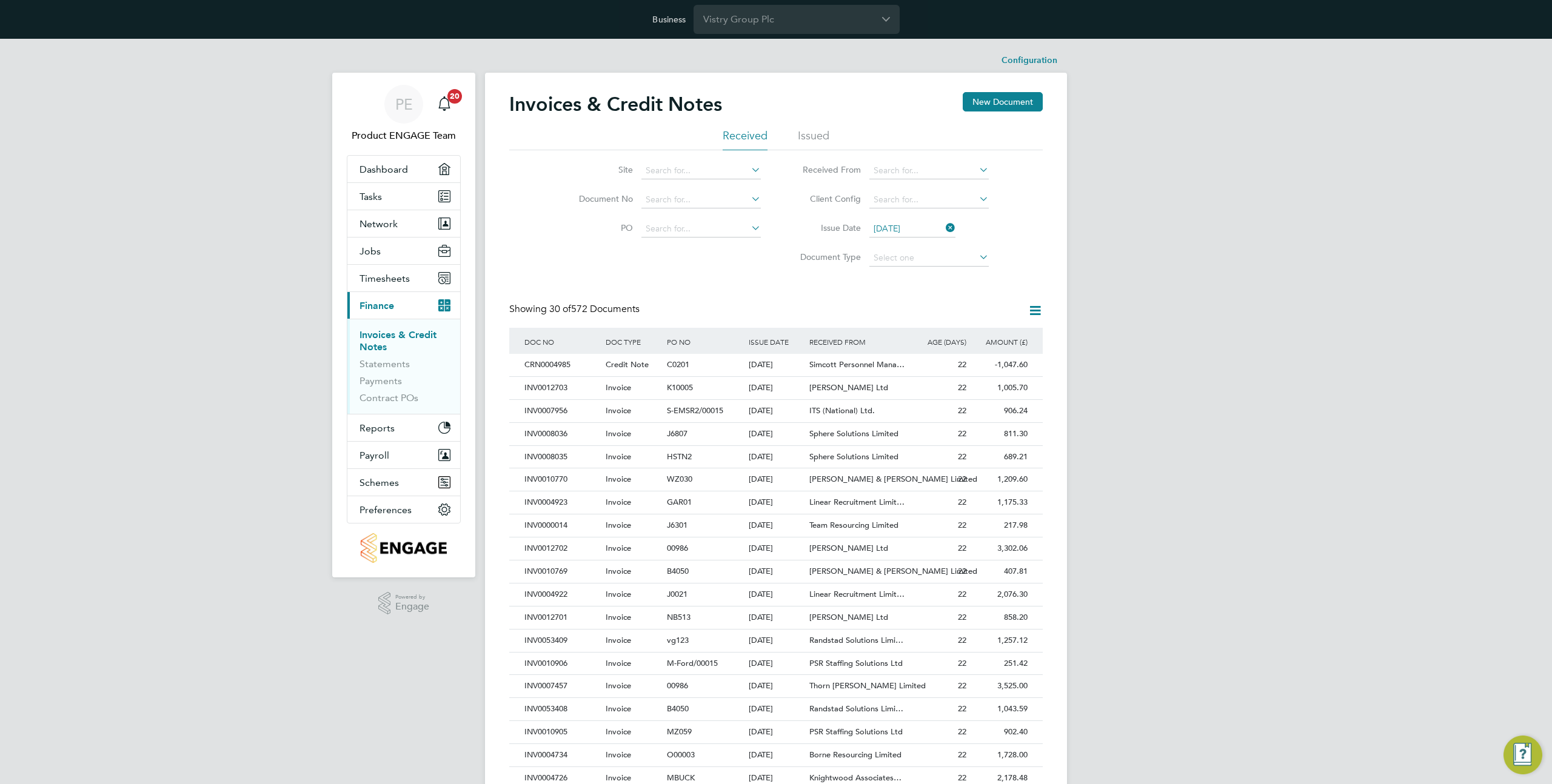
click at [1042, 312] on icon at bounding box center [1035, 311] width 15 height 15
click at [947, 340] on li "Download invoices" at bounding box center [968, 340] width 147 height 17
